Goal: Communication & Community: Ask a question

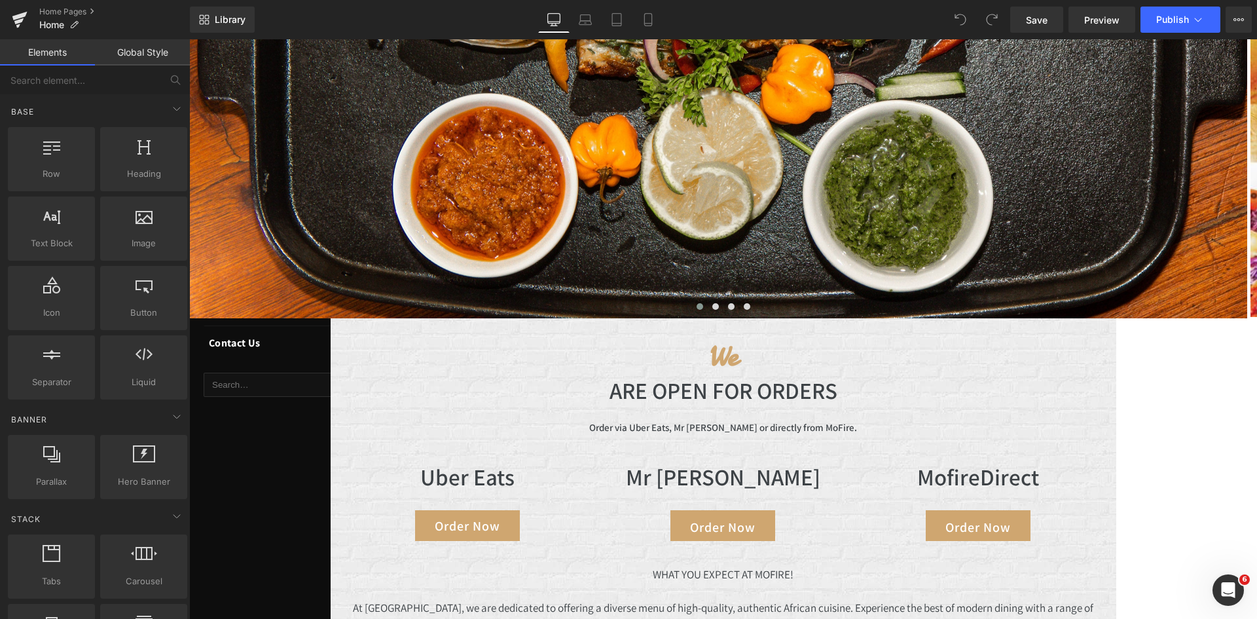
scroll to position [327, 0]
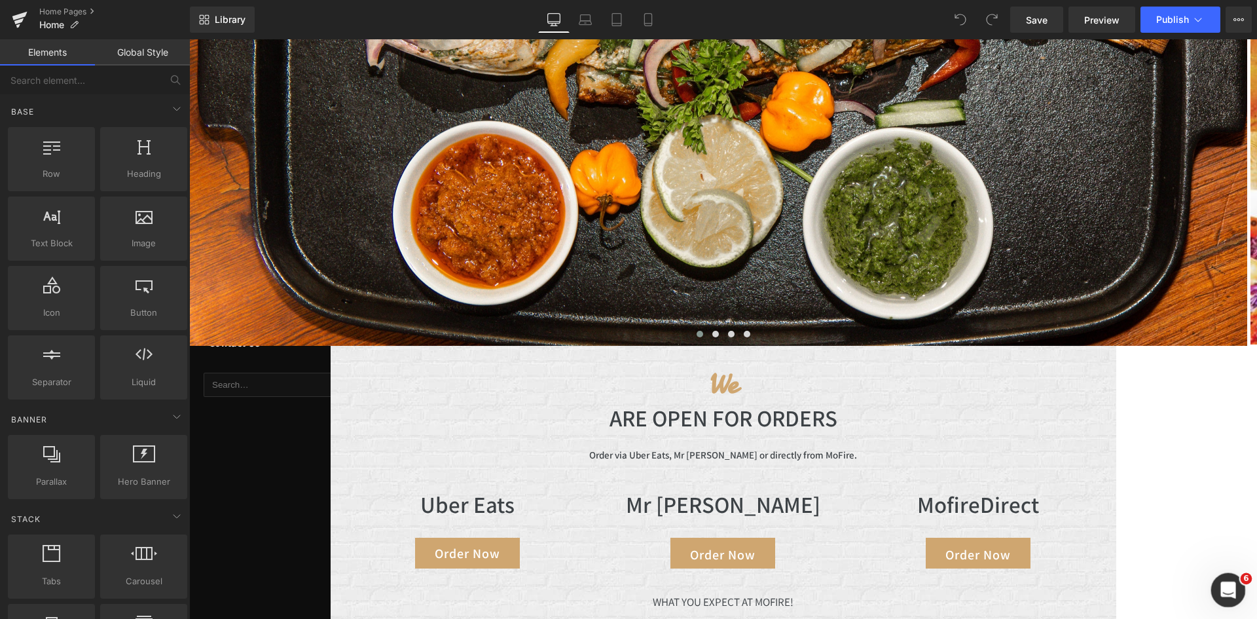
click at [1242, 583] on span "6" at bounding box center [1247, 579] width 12 height 12
click at [1241, 579] on div "Open Intercom Messenger" at bounding box center [1226, 587] width 43 height 43
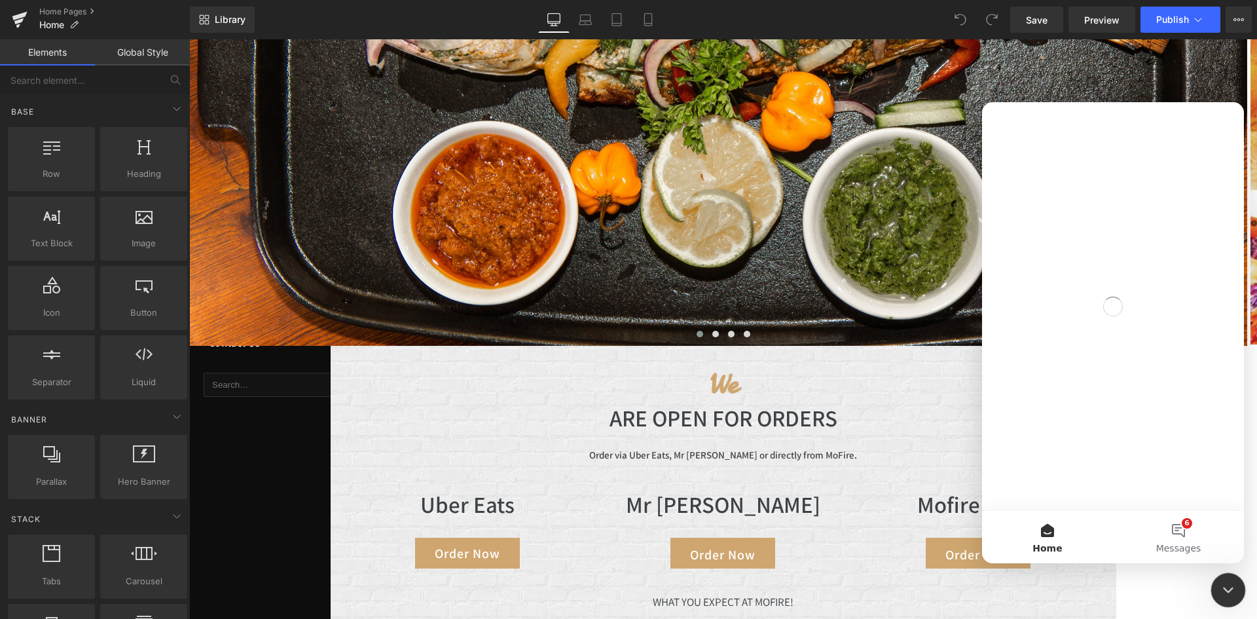
scroll to position [0, 0]
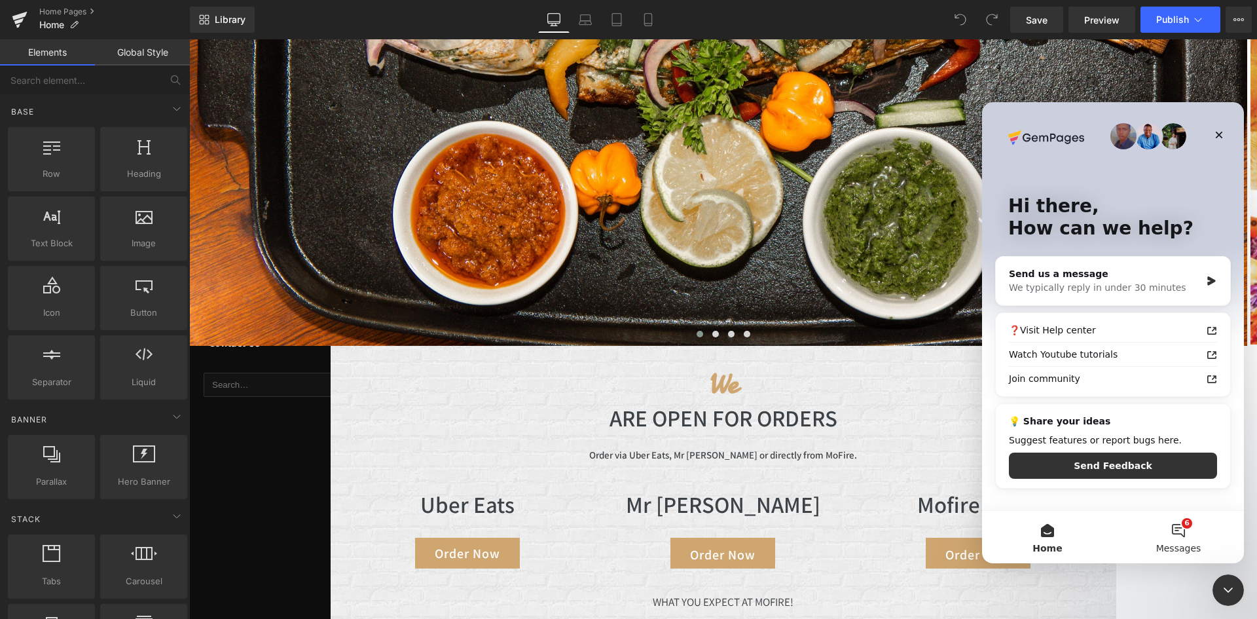
click at [1186, 543] on span "Messages" at bounding box center [1178, 547] width 45 height 9
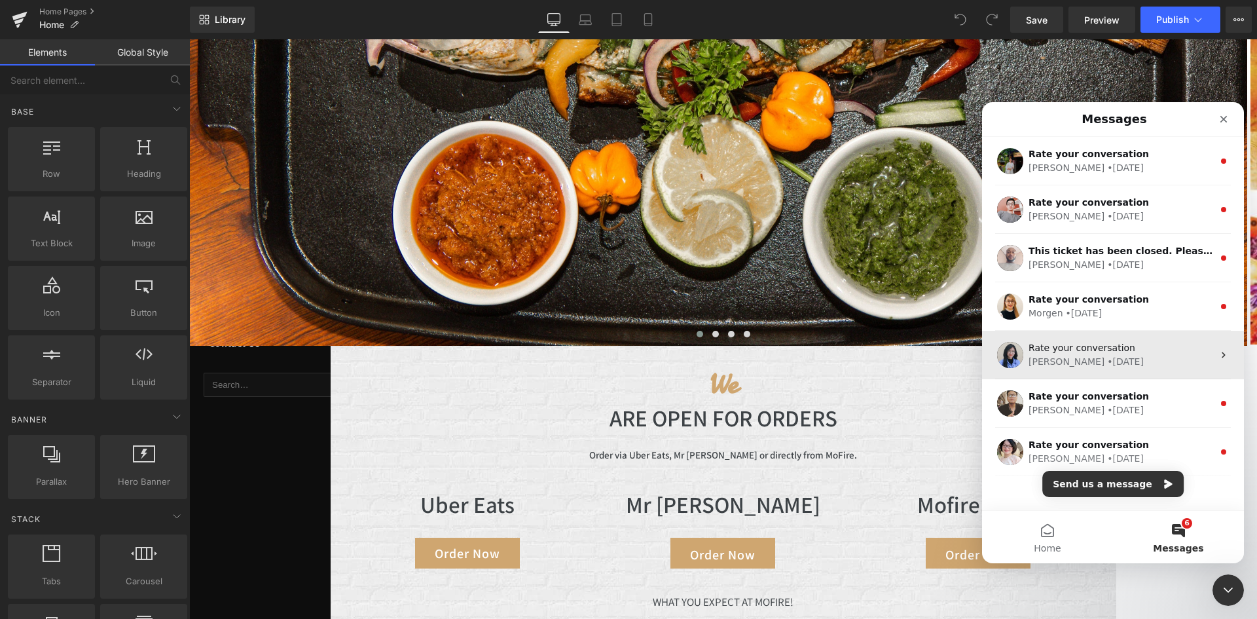
scroll to position [18, 0]
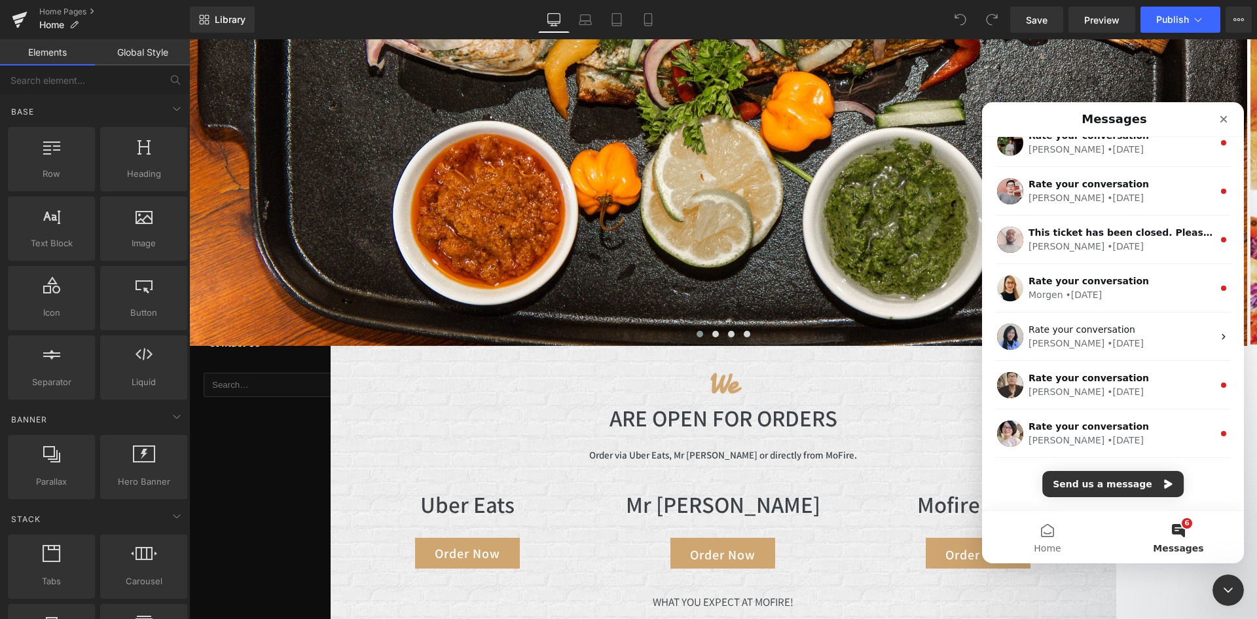
click at [1006, 469] on div "Rate your conversation [PERSON_NAME] • [DATE] Rate your conversation [PERSON_NA…" at bounding box center [1113, 315] width 262 height 392
click at [1116, 481] on button "Send us a message" at bounding box center [1112, 484] width 141 height 26
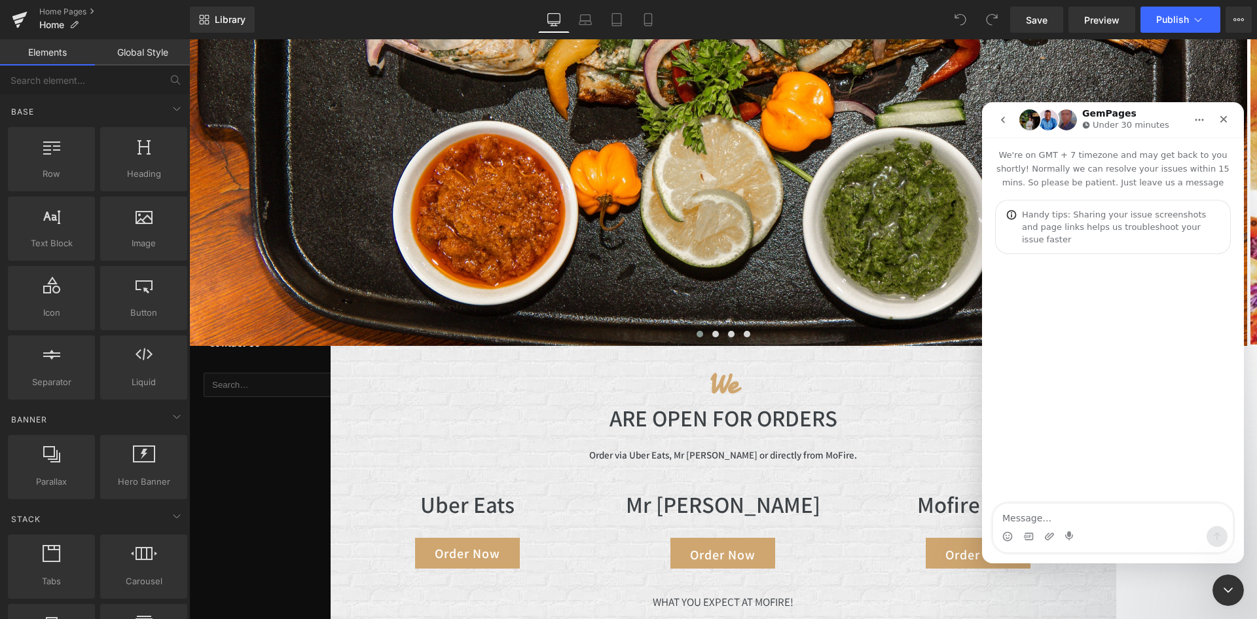
scroll to position [0, 0]
type textarea "Hello"
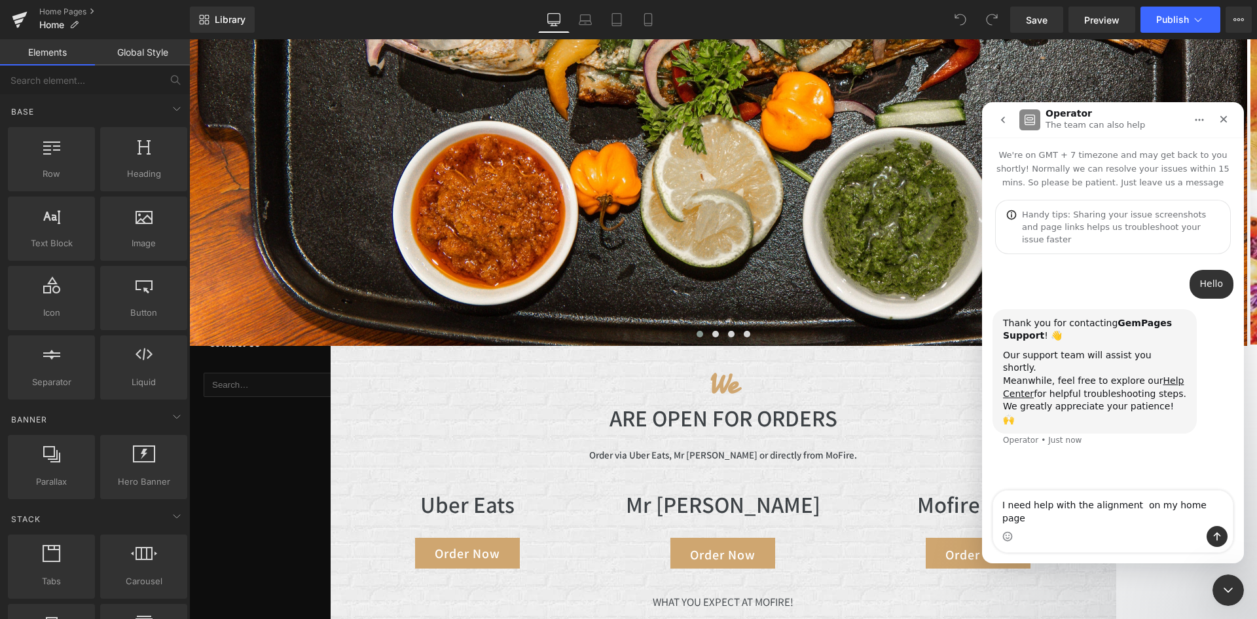
type textarea "I need help with the alignment on my home page"
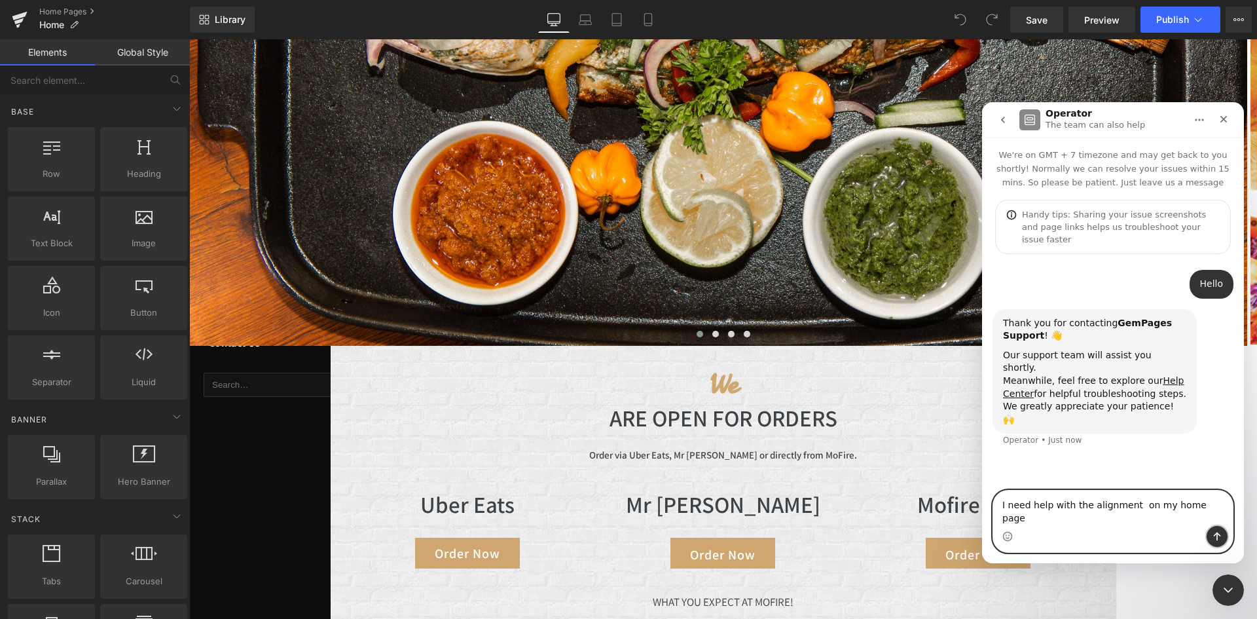
click at [1218, 538] on icon "Send a message…" at bounding box center [1217, 536] width 10 height 10
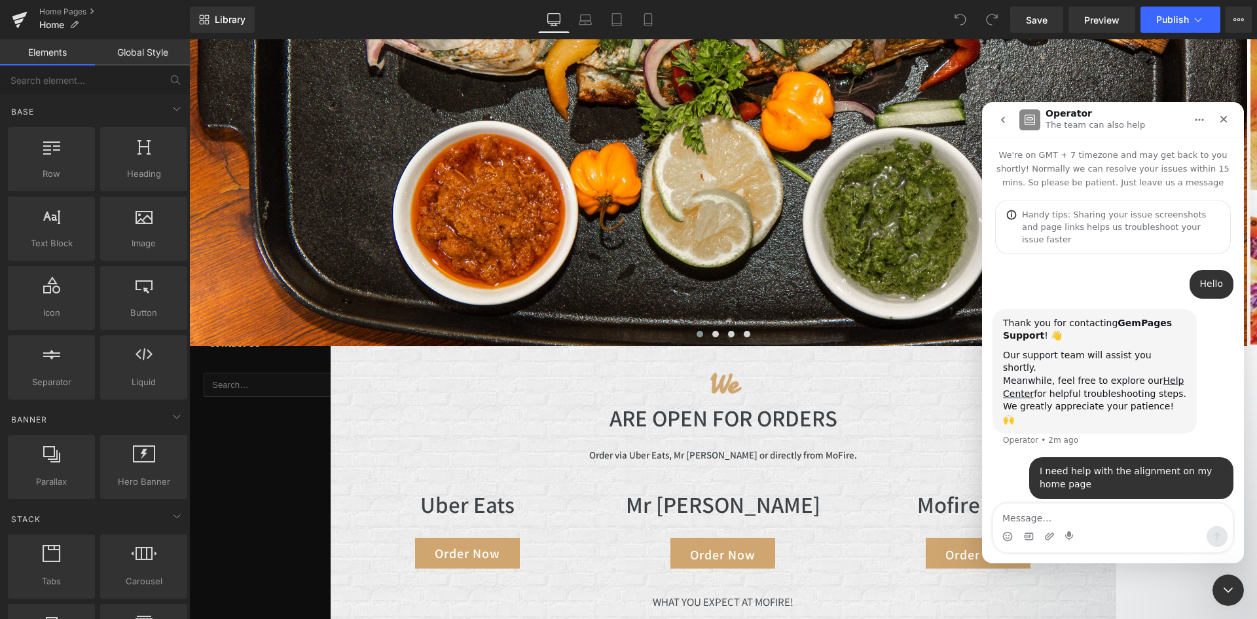
click at [393, 413] on div at bounding box center [628, 289] width 1257 height 579
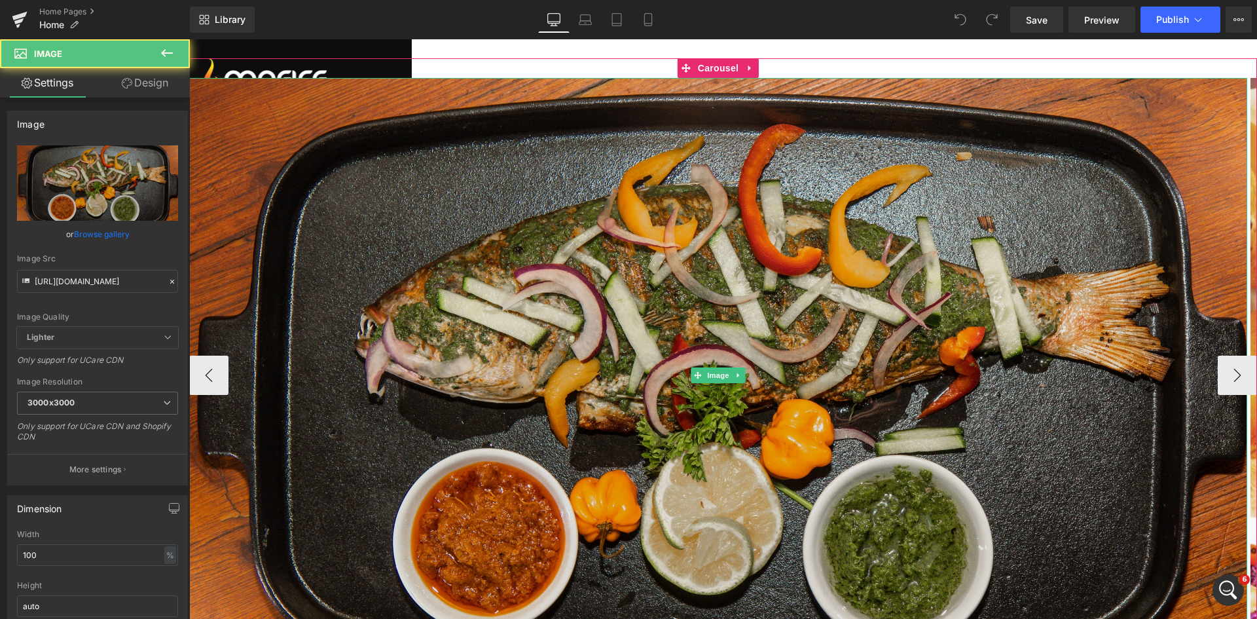
click at [245, 146] on img at bounding box center [718, 375] width 1058 height 595
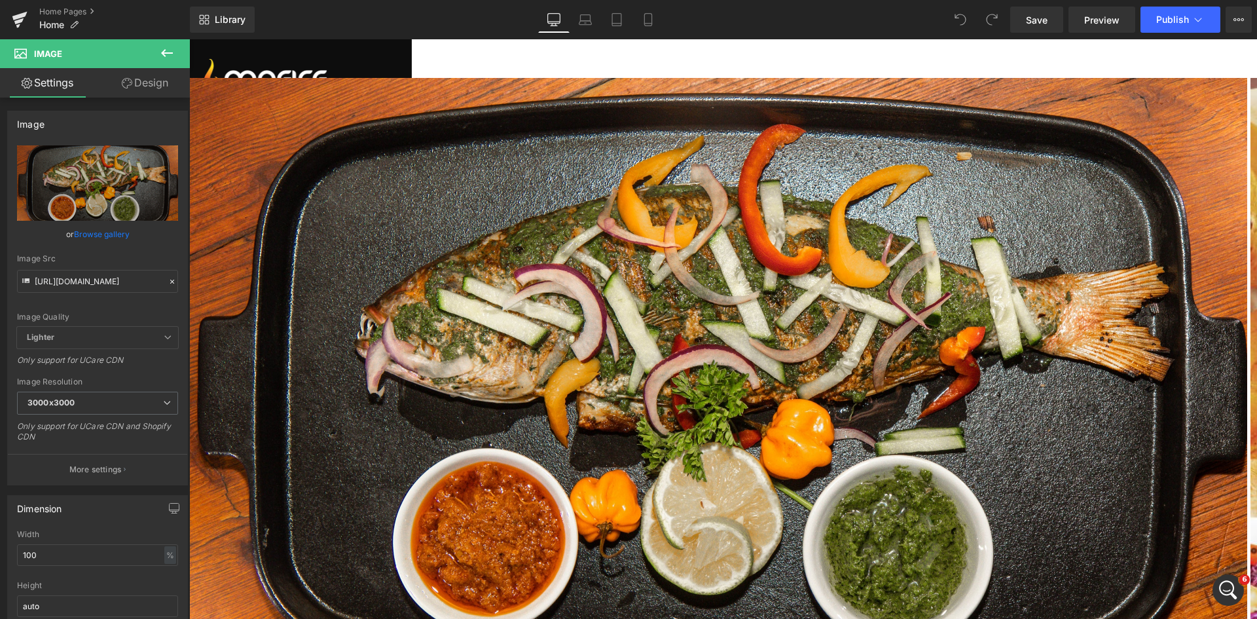
click at [817, 43] on div "🔒 Login 🛒 Cart Home About Us Catering & Events Groceries Menu - order now ▸ Bre…" at bounding box center [723, 48] width 1068 height 19
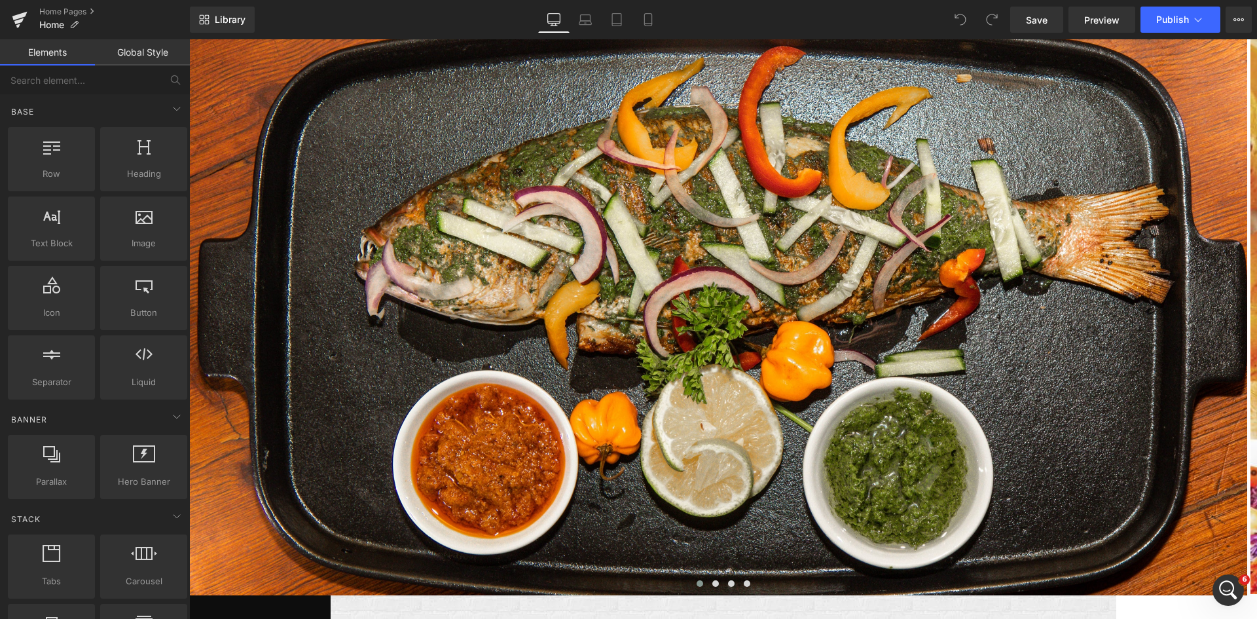
scroll to position [327, 0]
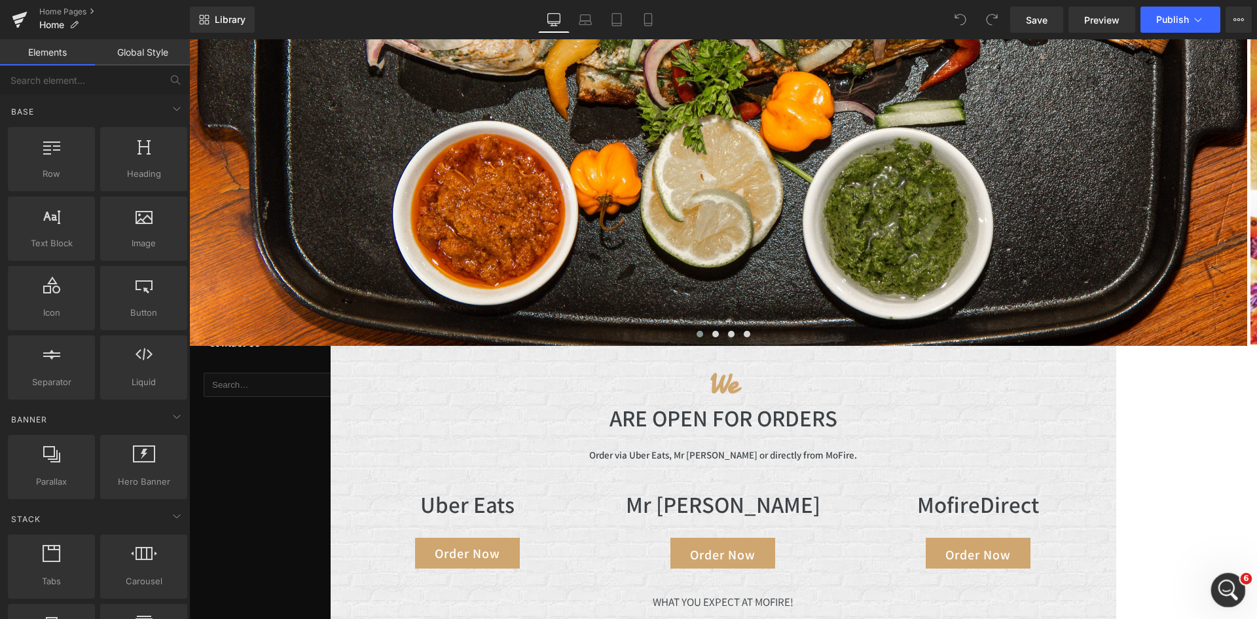
click at [1222, 591] on icon "Open Intercom Messenger" at bounding box center [1227, 589] width 22 height 22
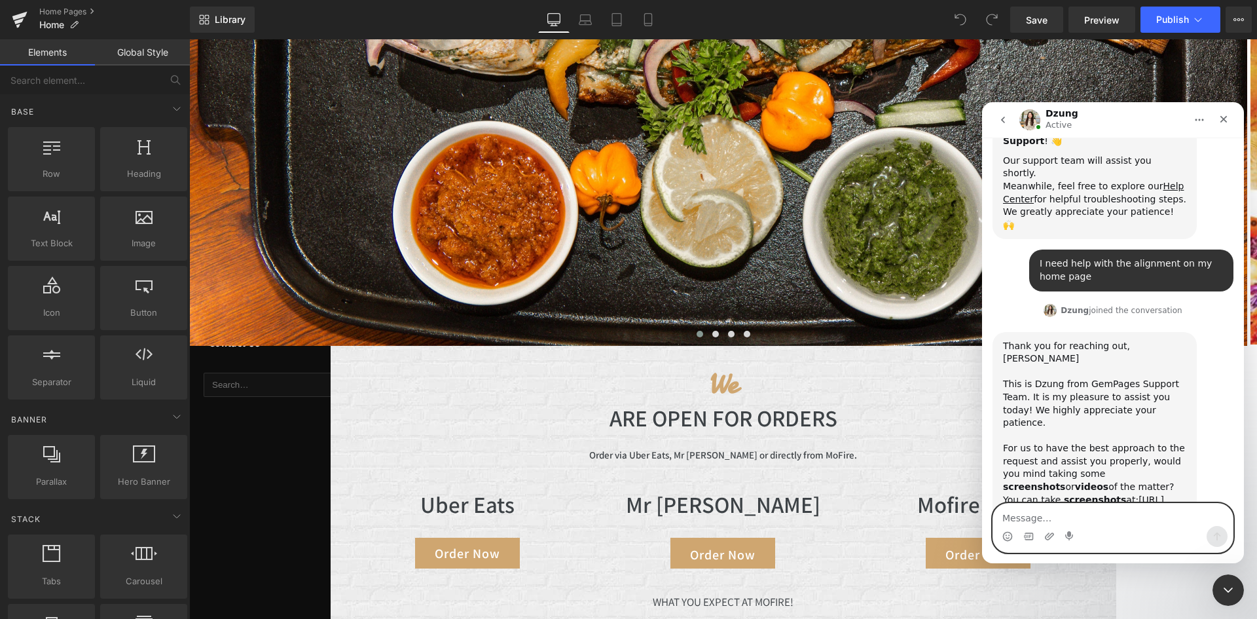
scroll to position [220, 0]
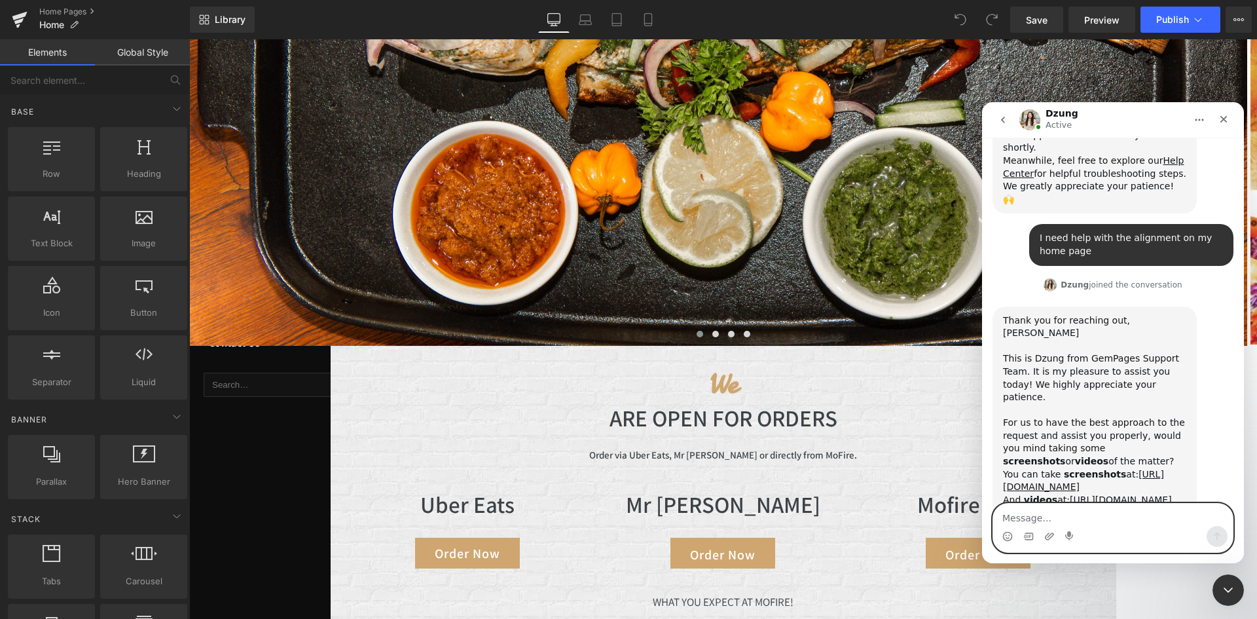
click at [1045, 523] on textarea "Message…" at bounding box center [1113, 515] width 240 height 22
type textarea "hey sure"
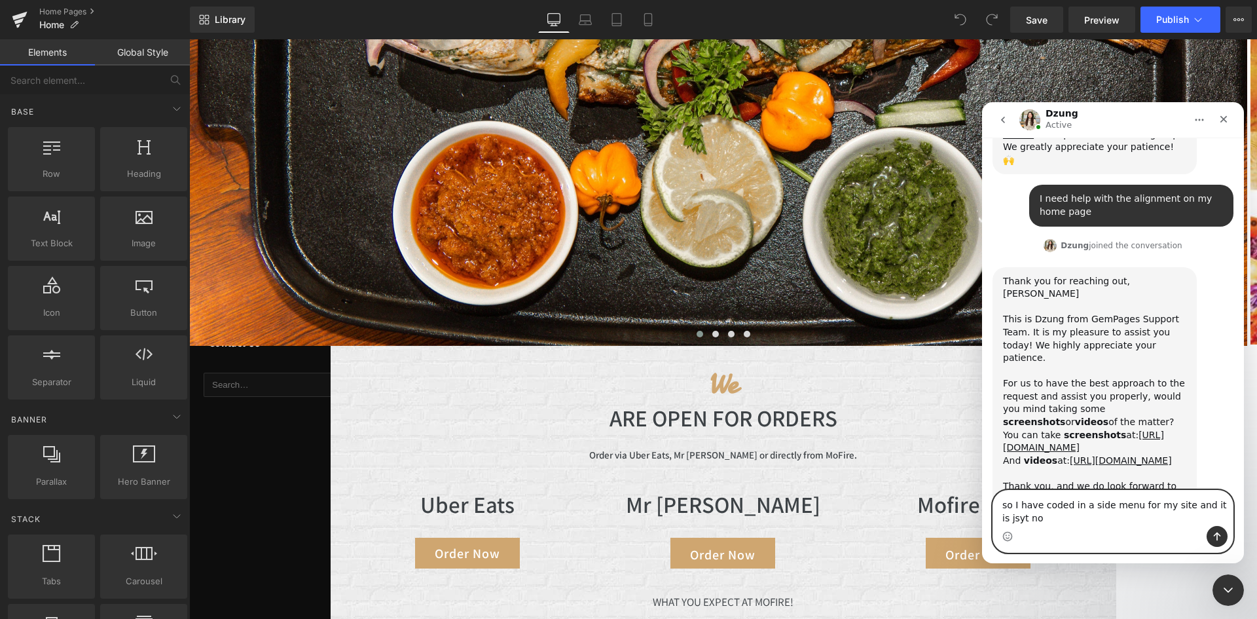
scroll to position [272, 0]
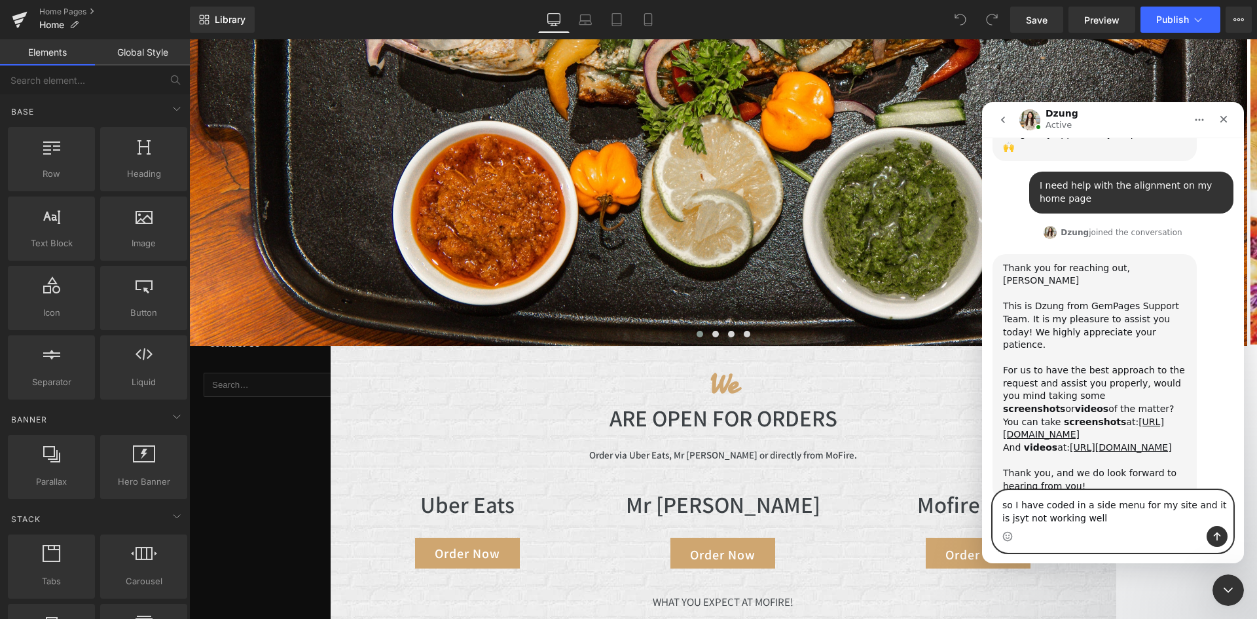
click at [1214, 502] on textarea "so I have coded in a side menu for my site and it is jsyt not working well" at bounding box center [1113, 507] width 240 height 35
click at [1092, 526] on div "Intercom messenger" at bounding box center [1113, 536] width 240 height 21
click at [1083, 521] on textarea "so I have coded in a side menu for my site and it is just not working well" at bounding box center [1113, 507] width 240 height 35
type textarea "so I have coded in a side menu for my site and it is just not working well gem"
click at [1211, 529] on button "Send a message…" at bounding box center [1217, 536] width 21 height 21
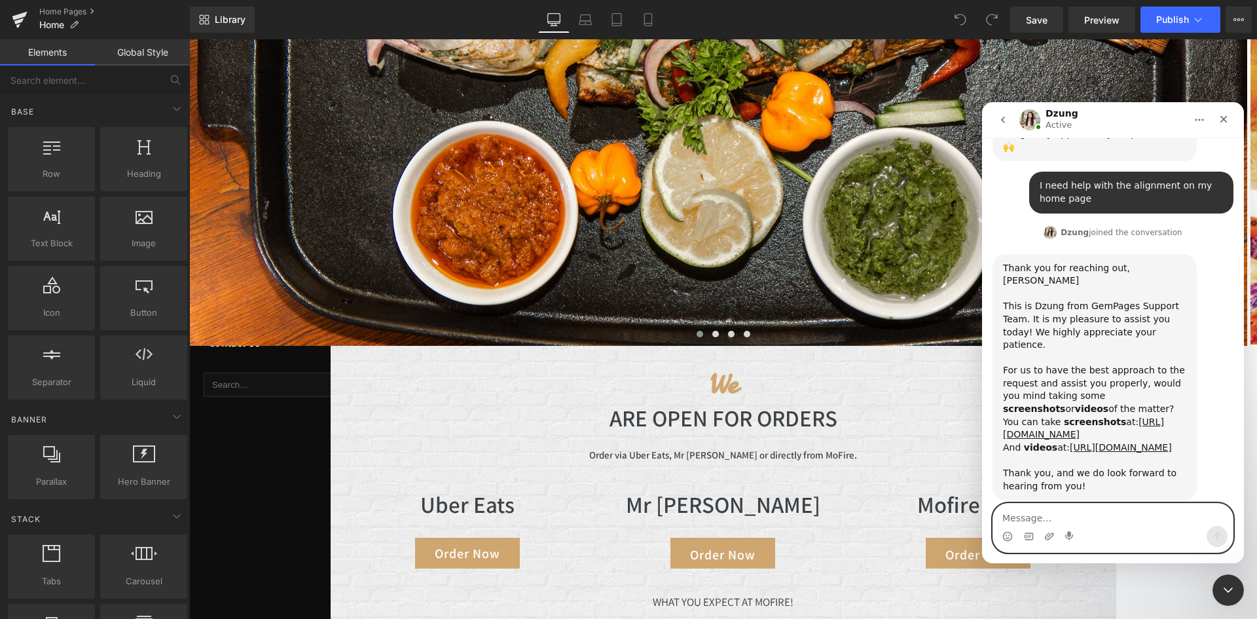
scroll to position [302, 0]
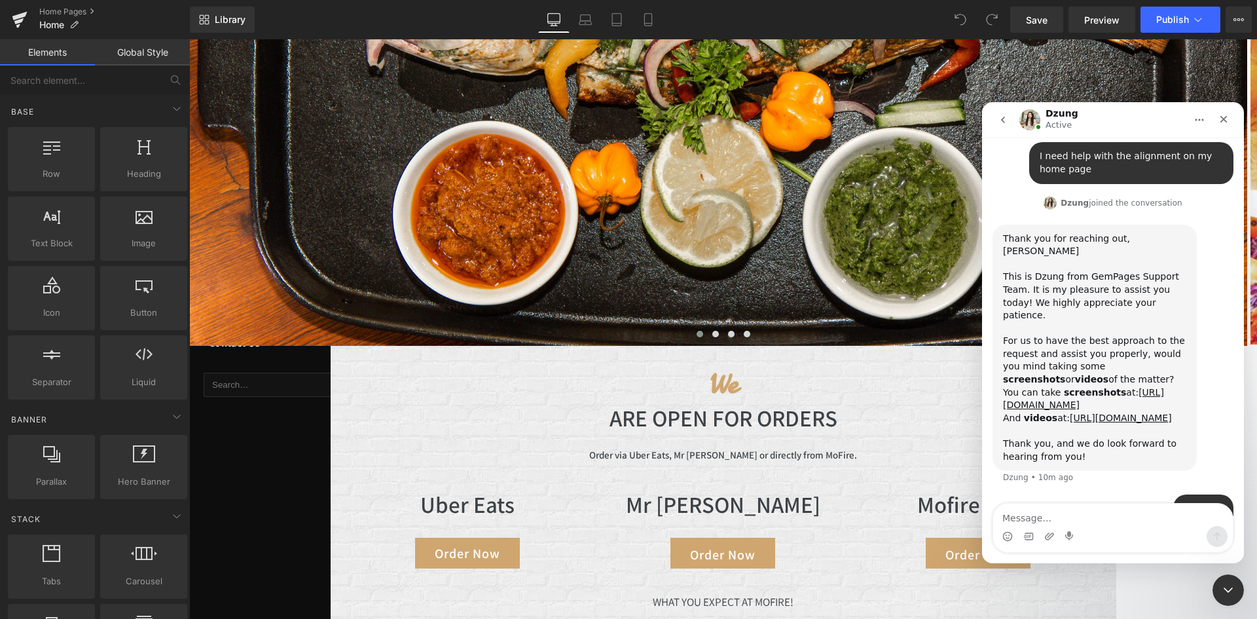
click at [1028, 517] on textarea "Message…" at bounding box center [1113, 515] width 240 height 22
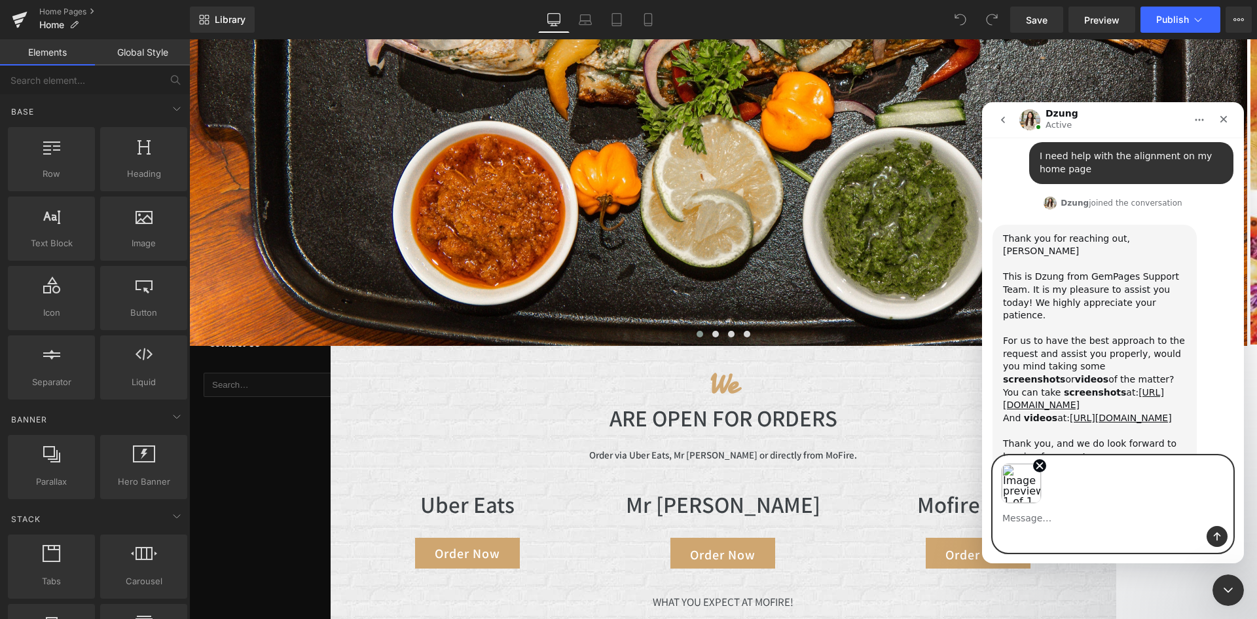
scroll to position [350, 0]
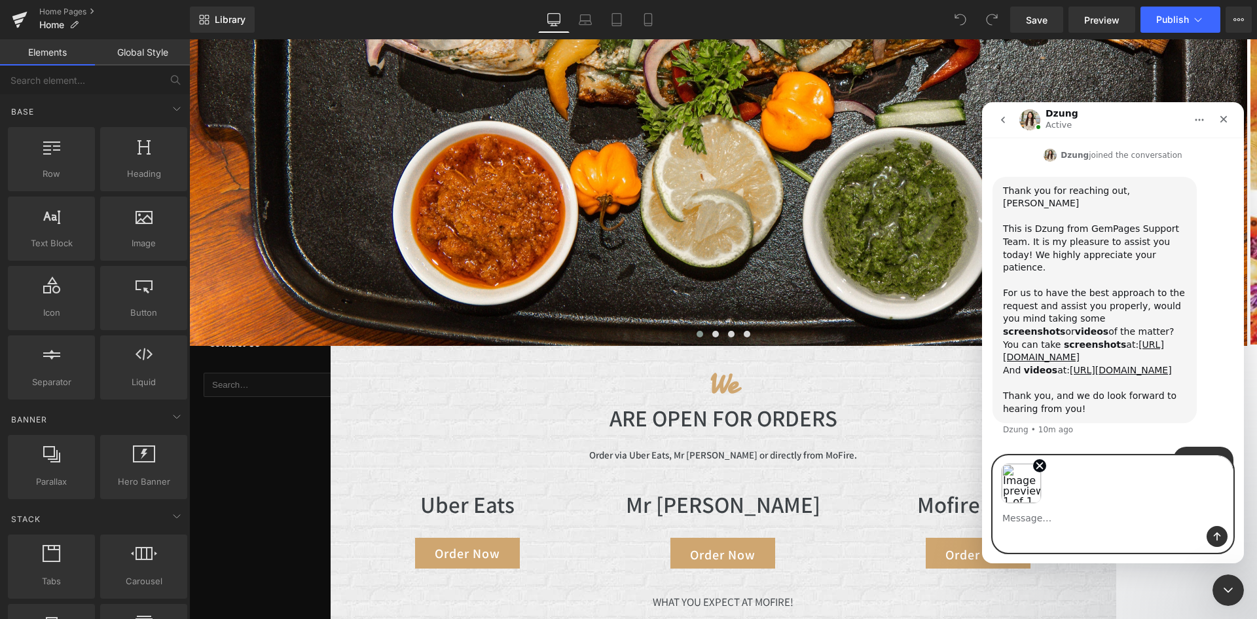
click at [1016, 517] on textarea "Message…" at bounding box center [1113, 515] width 240 height 22
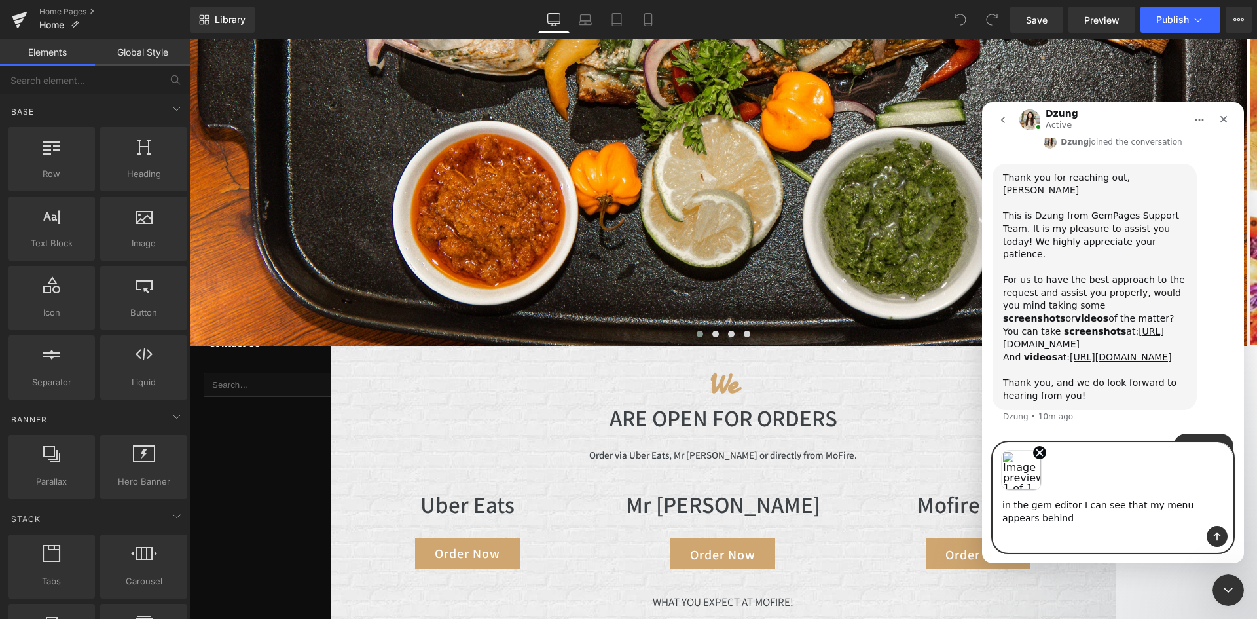
click at [1046, 521] on textarea "in the gem editor I can see that my menu appears behind" at bounding box center [1113, 507] width 240 height 35
type textarea "in the gem editor I can see that my menu appears behind my banner"
click at [1215, 538] on icon "Send a message…" at bounding box center [1217, 536] width 10 height 10
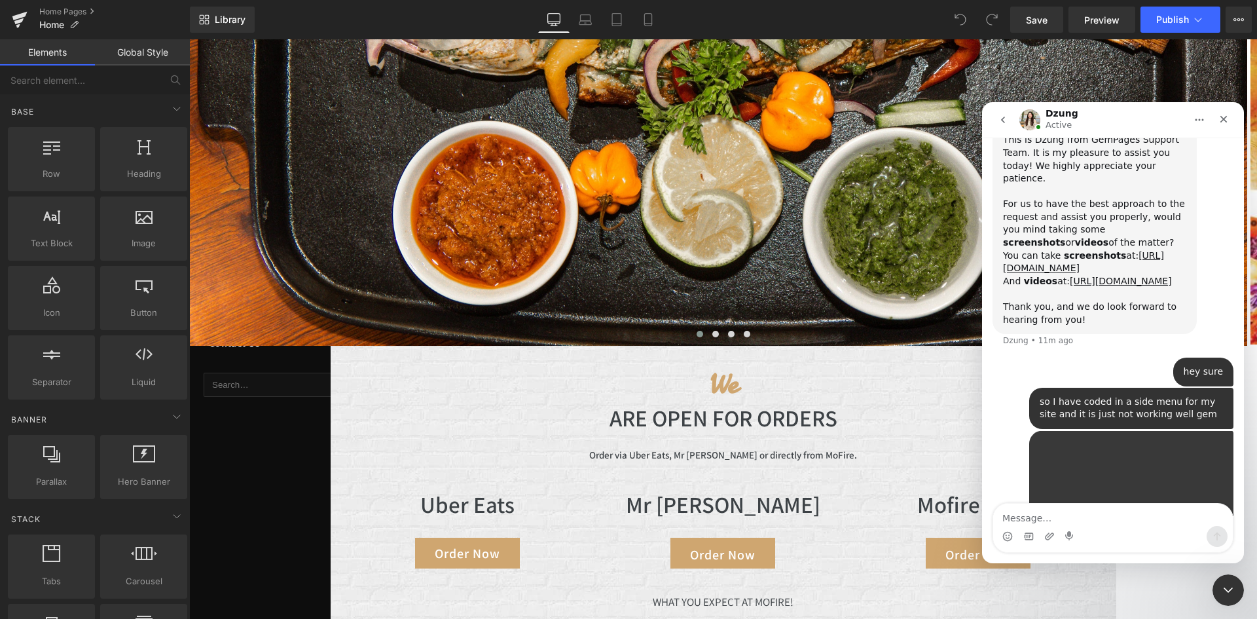
scroll to position [471, 0]
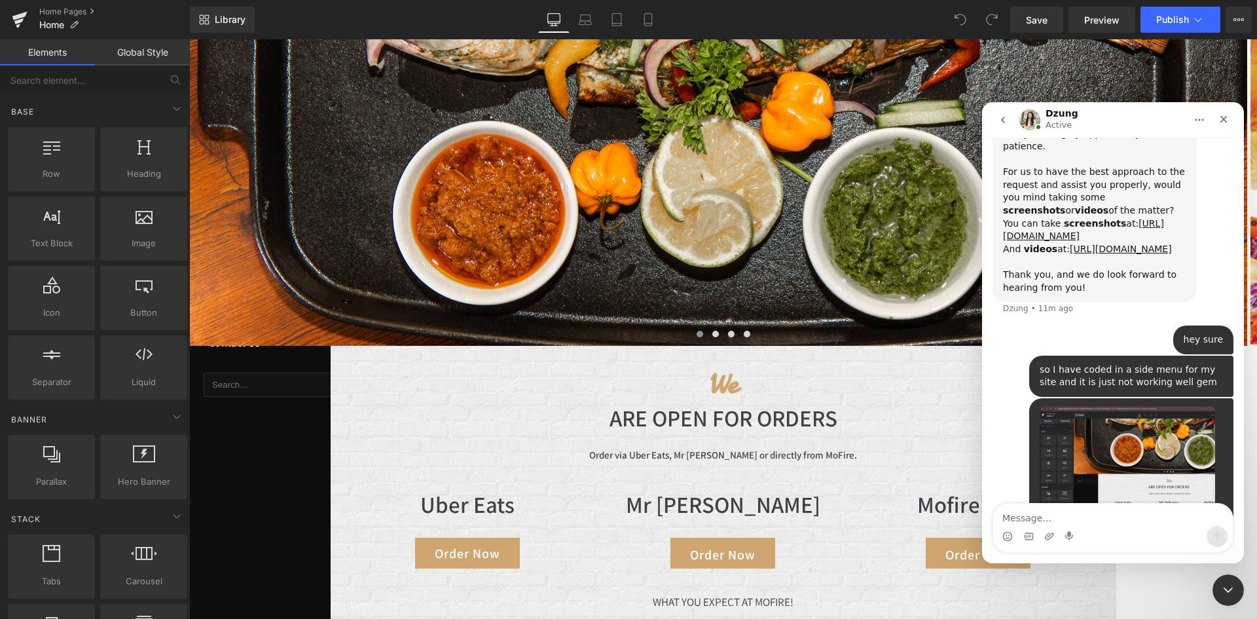
click at [1013, 516] on textarea "Message…" at bounding box center [1113, 515] width 240 height 22
type textarea "in the live preview my banner appears to be to big"
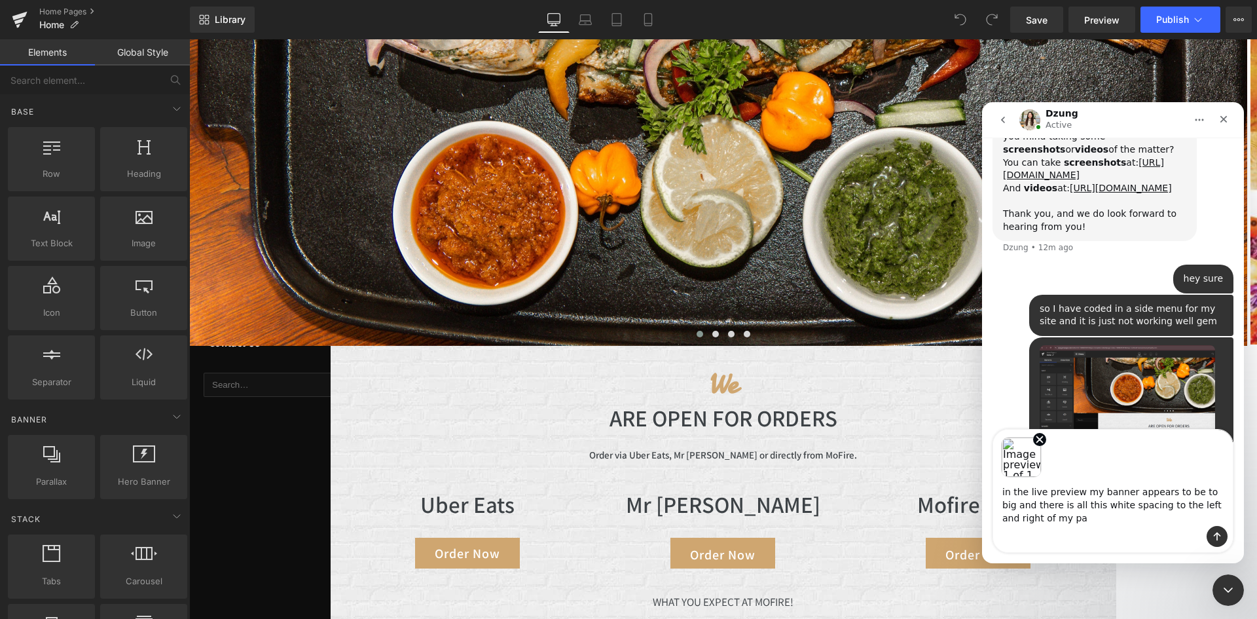
scroll to position [545, 0]
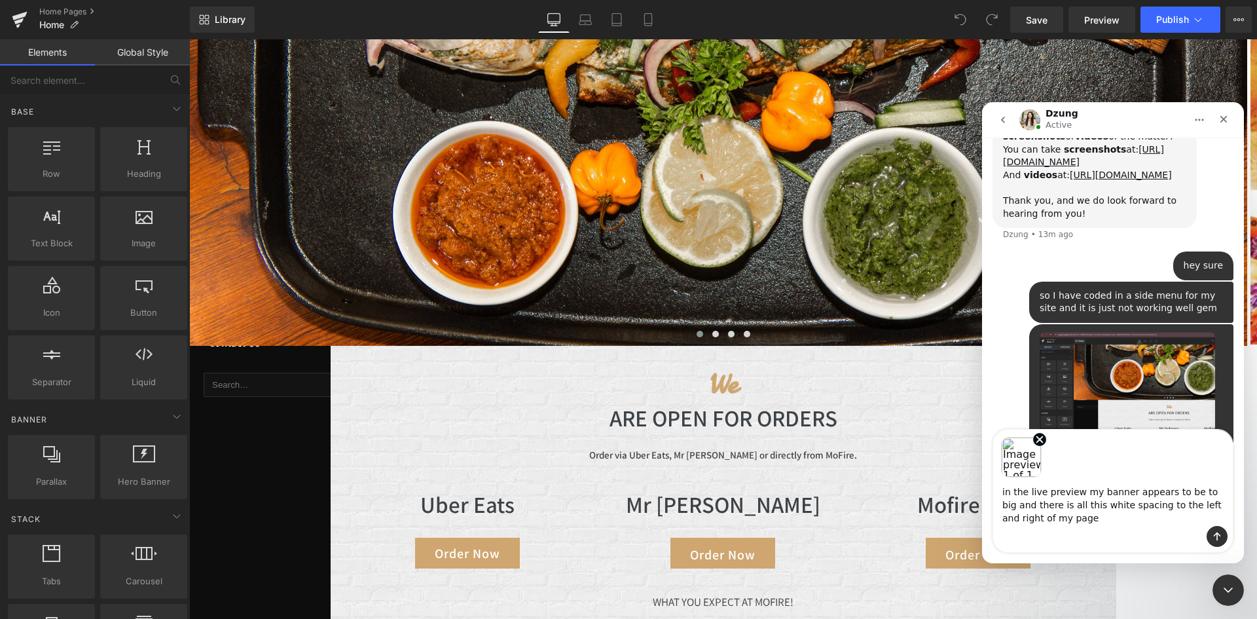
paste textarea "Message…"
type textarea "in the live preview my banner appears to be to big and there is all this white …"
click at [1216, 537] on icon "Send a message…" at bounding box center [1217, 536] width 10 height 10
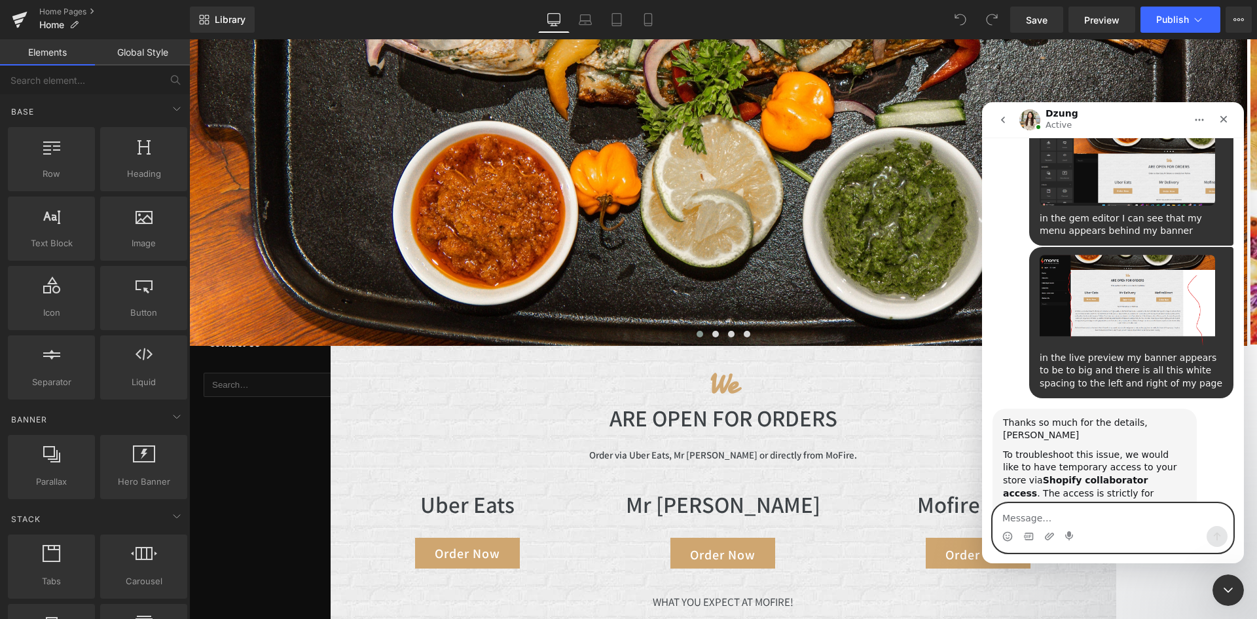
scroll to position [898, 0]
